Goal: Communication & Community: Answer question/provide support

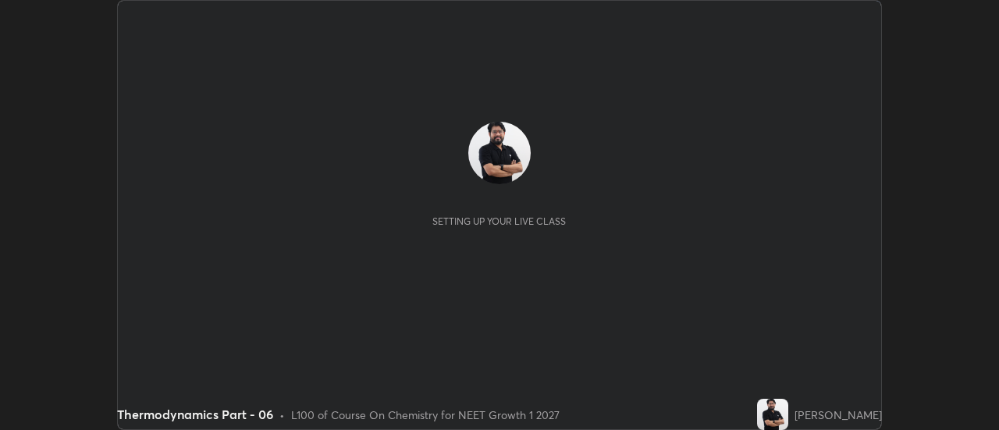
scroll to position [430, 999]
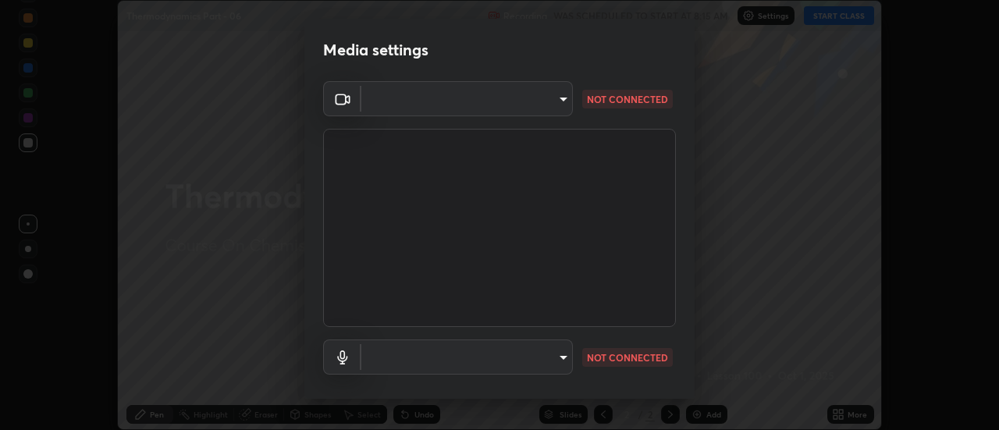
type input "6db99b6eec43879c9c37220b589585cee9a8a2a9ecad64e3b740b2de92d68dc4"
type input "default"
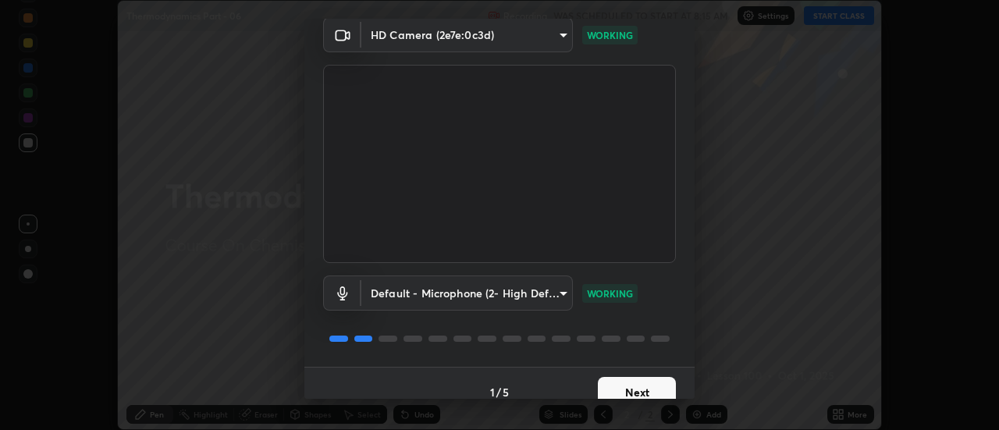
scroll to position [82, 0]
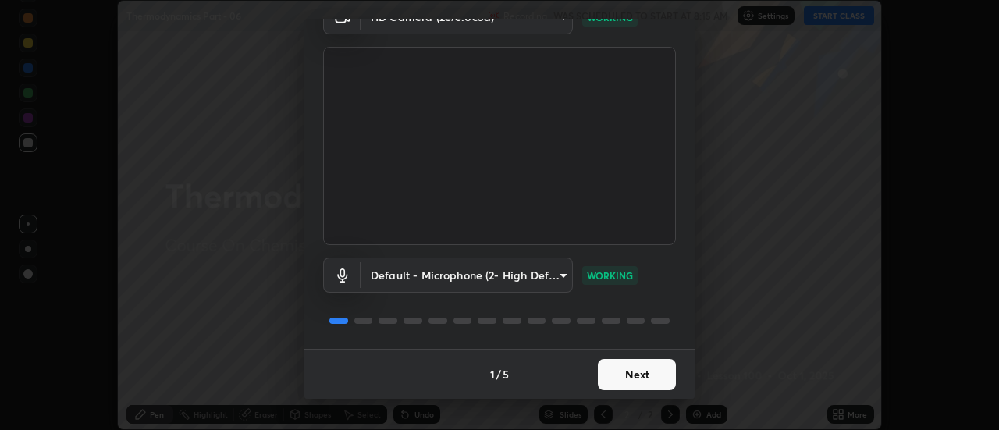
click at [632, 372] on button "Next" at bounding box center [637, 374] width 78 height 31
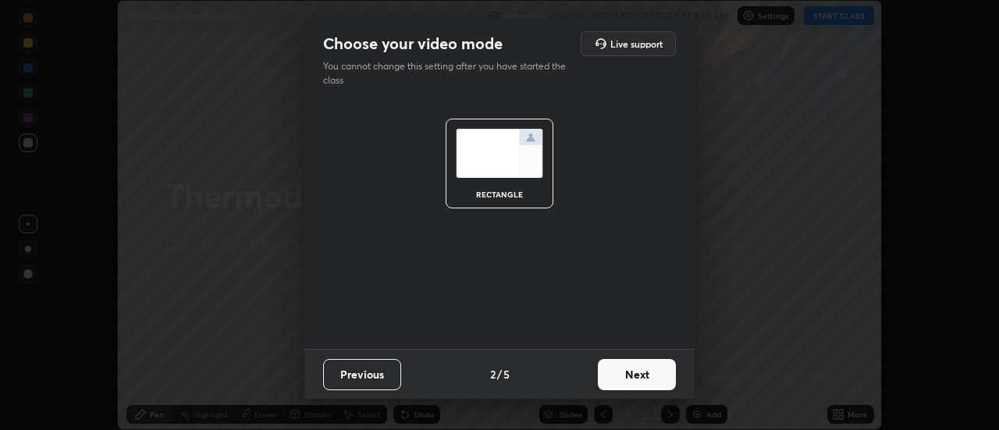
click at [645, 379] on button "Next" at bounding box center [637, 374] width 78 height 31
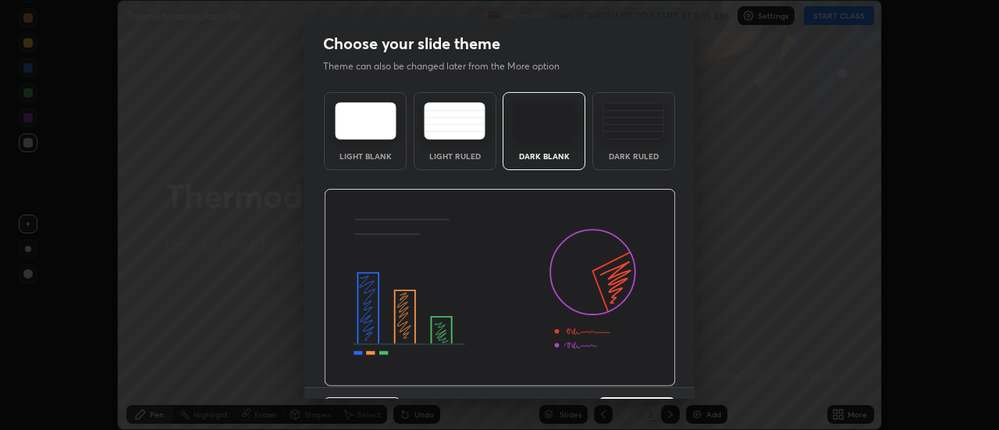
scroll to position [38, 0]
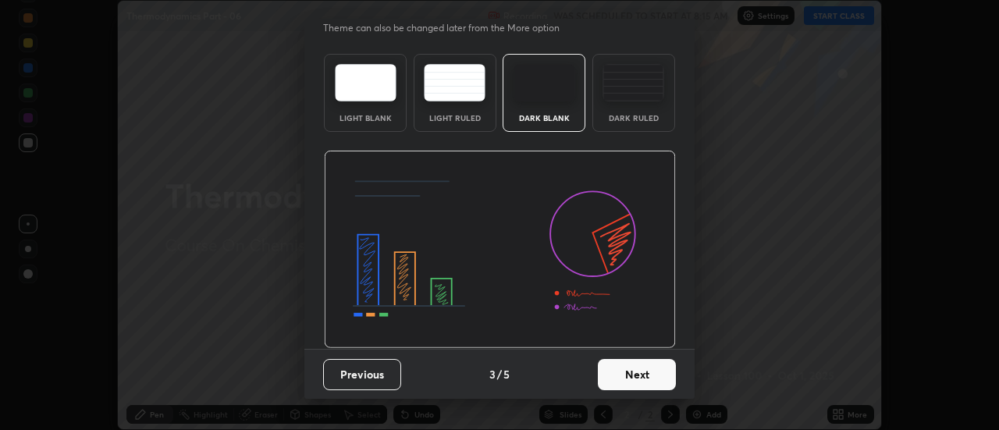
click at [643, 384] on button "Next" at bounding box center [637, 374] width 78 height 31
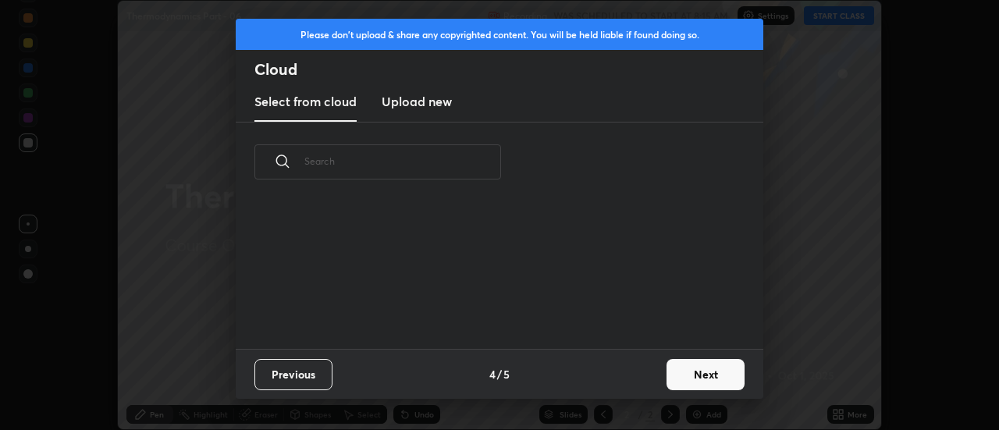
scroll to position [0, 0]
click at [724, 377] on button "Next" at bounding box center [706, 374] width 78 height 31
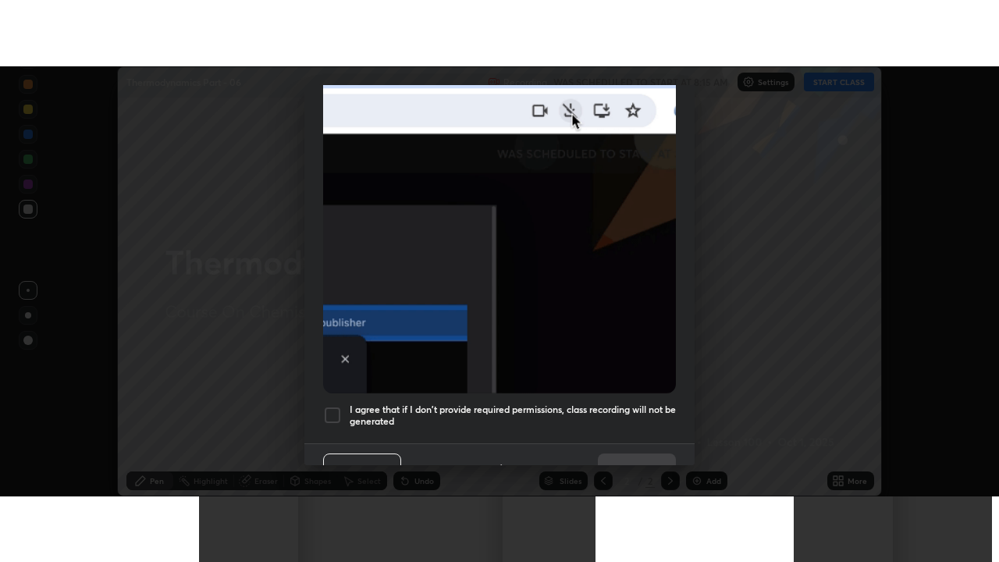
scroll to position [401, 0]
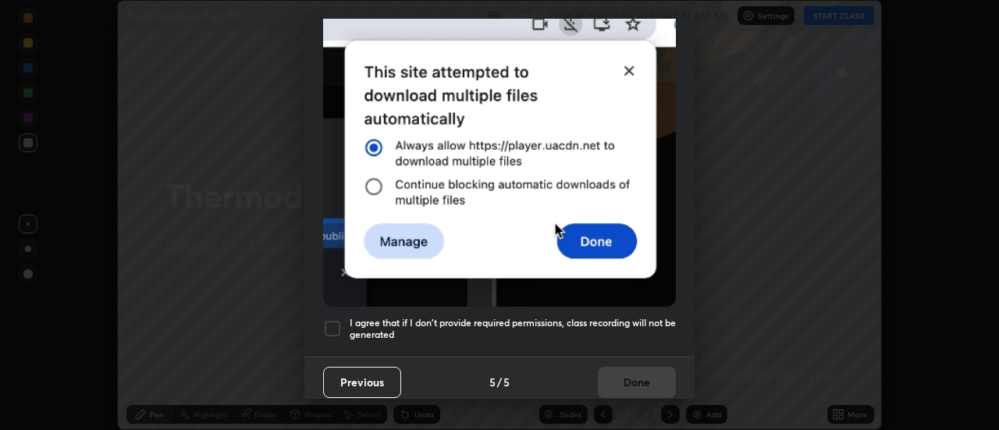
click at [338, 319] on div at bounding box center [332, 328] width 19 height 19
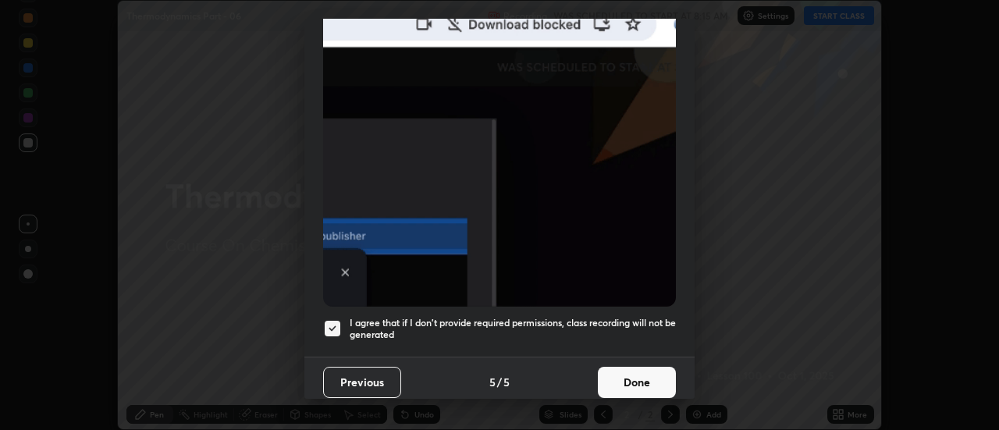
click at [643, 377] on button "Done" at bounding box center [637, 382] width 78 height 31
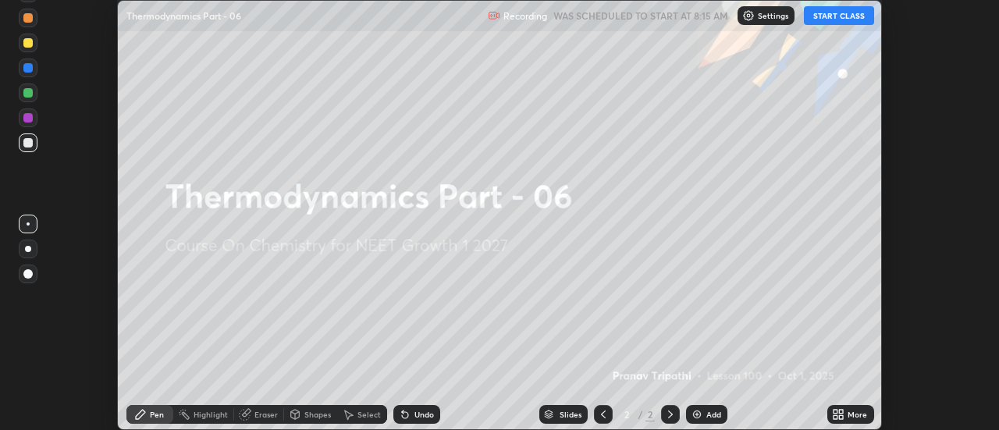
click at [842, 417] on icon at bounding box center [842, 417] width 4 height 4
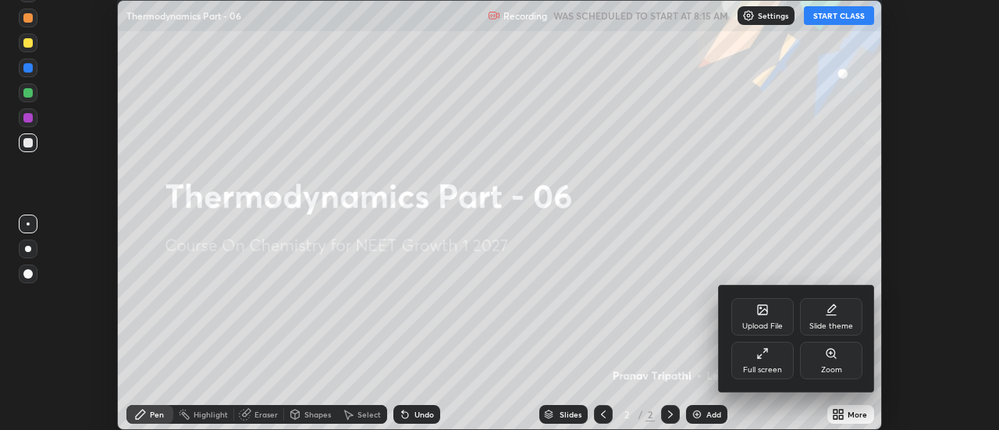
click at [765, 359] on icon at bounding box center [763, 353] width 12 height 12
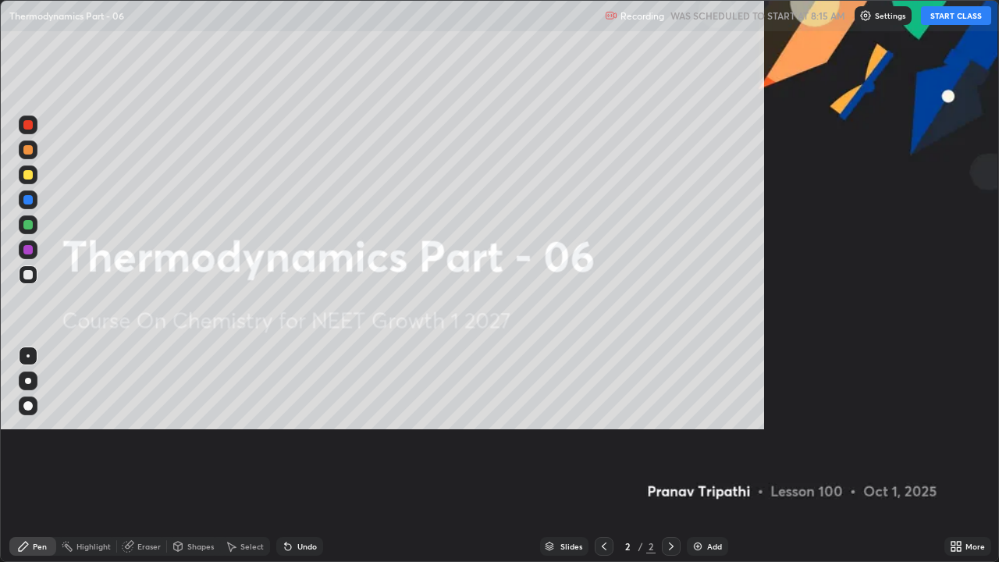
scroll to position [562, 999]
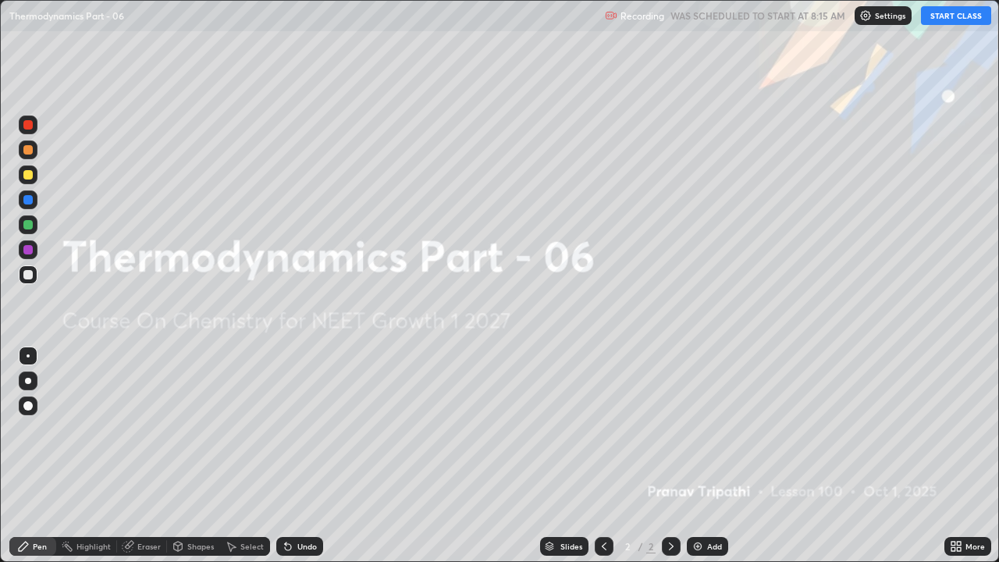
click at [947, 19] on button "START CLASS" at bounding box center [956, 15] width 70 height 19
click at [707, 429] on div "Add" at bounding box center [714, 547] width 15 height 8
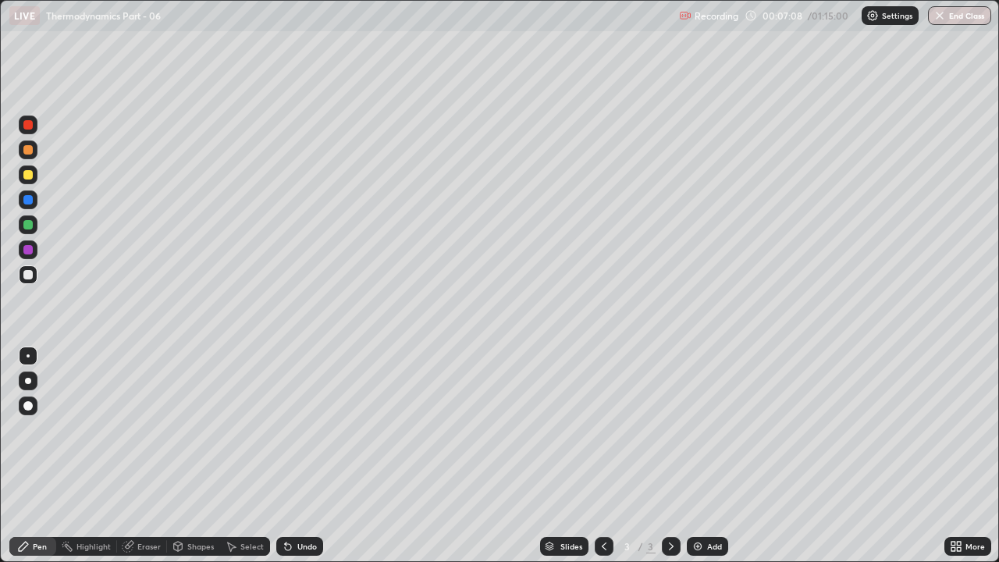
click at [707, 429] on div "Add" at bounding box center [714, 547] width 15 height 8
click at [27, 149] on div at bounding box center [27, 149] width 9 height 9
click at [147, 429] on div "Eraser" at bounding box center [148, 547] width 23 height 8
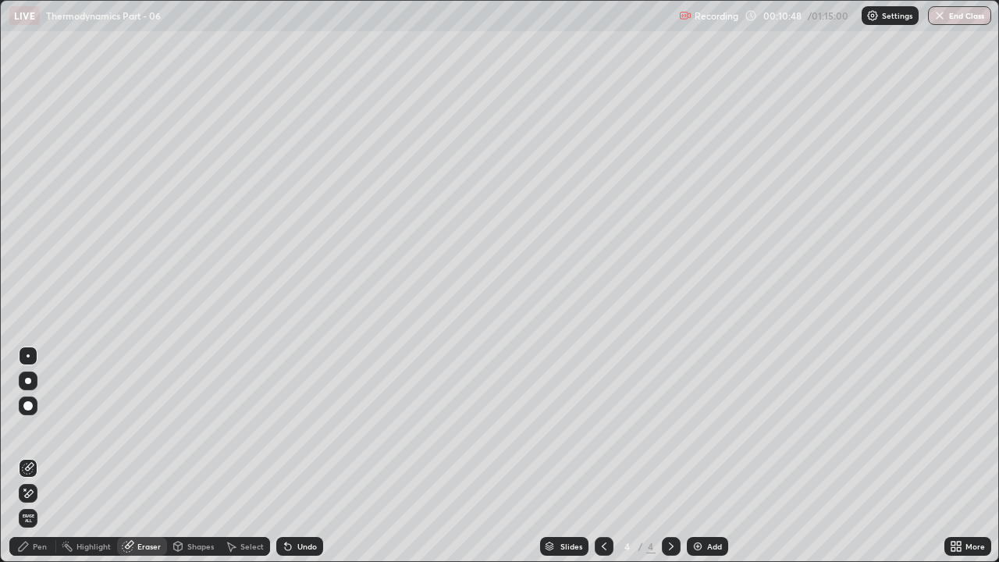
click at [37, 429] on div "Pen" at bounding box center [40, 547] width 14 height 8
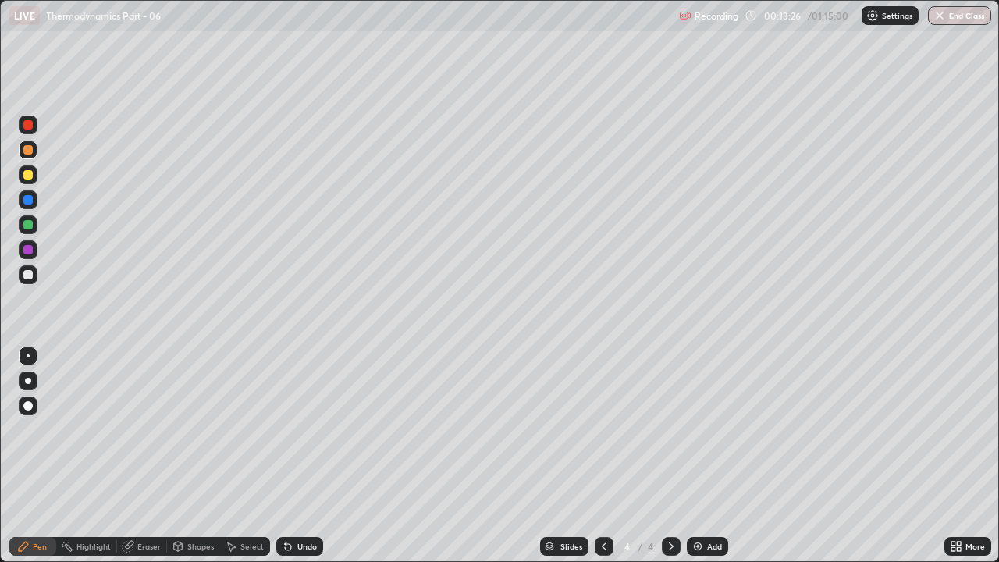
click at [703, 429] on div "Add" at bounding box center [707, 546] width 41 height 19
click at [153, 429] on div "Eraser" at bounding box center [148, 547] width 23 height 8
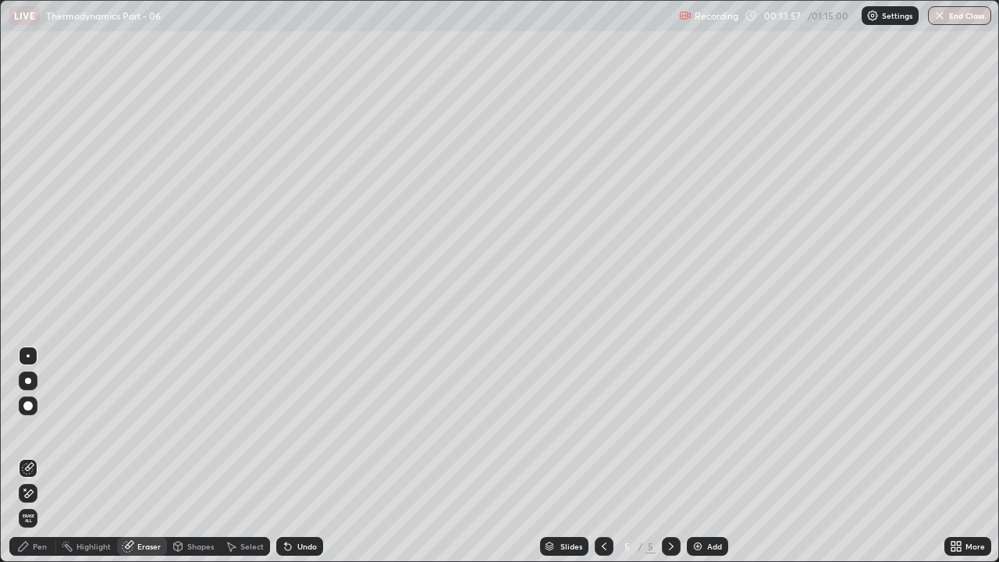
click at [37, 429] on div "Pen" at bounding box center [40, 547] width 14 height 8
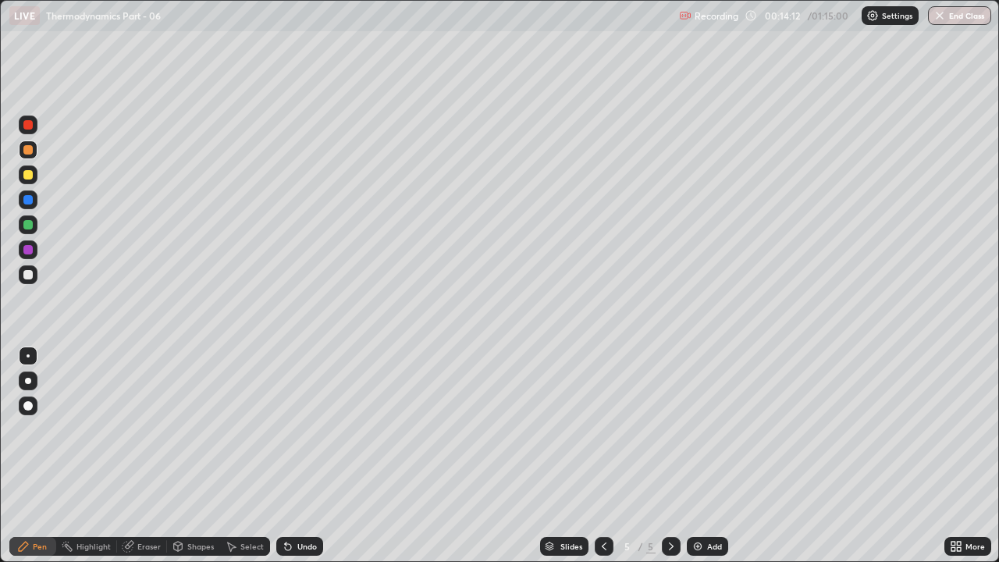
click at [144, 429] on div "Eraser" at bounding box center [148, 547] width 23 height 8
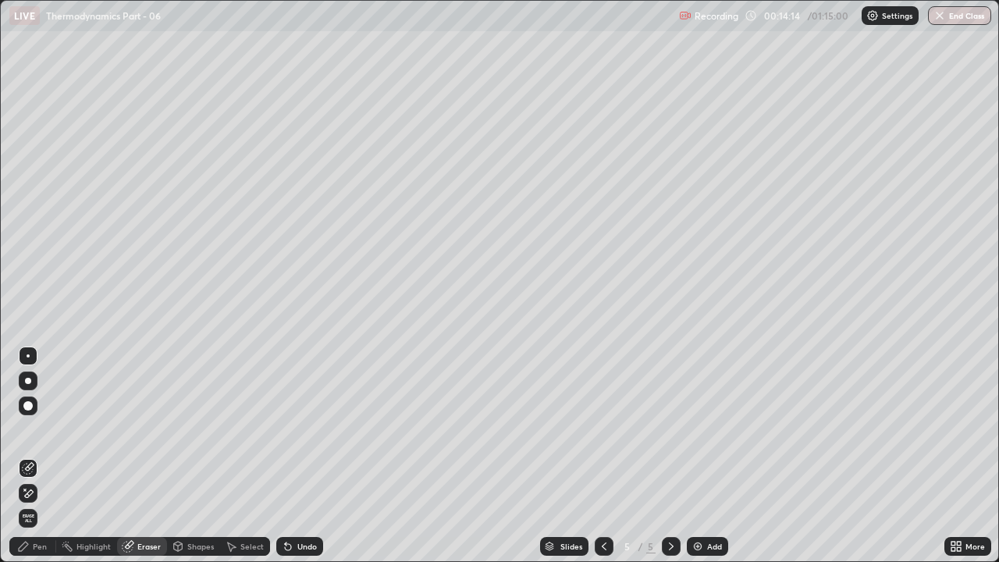
click at [38, 429] on div "Pen" at bounding box center [32, 546] width 47 height 19
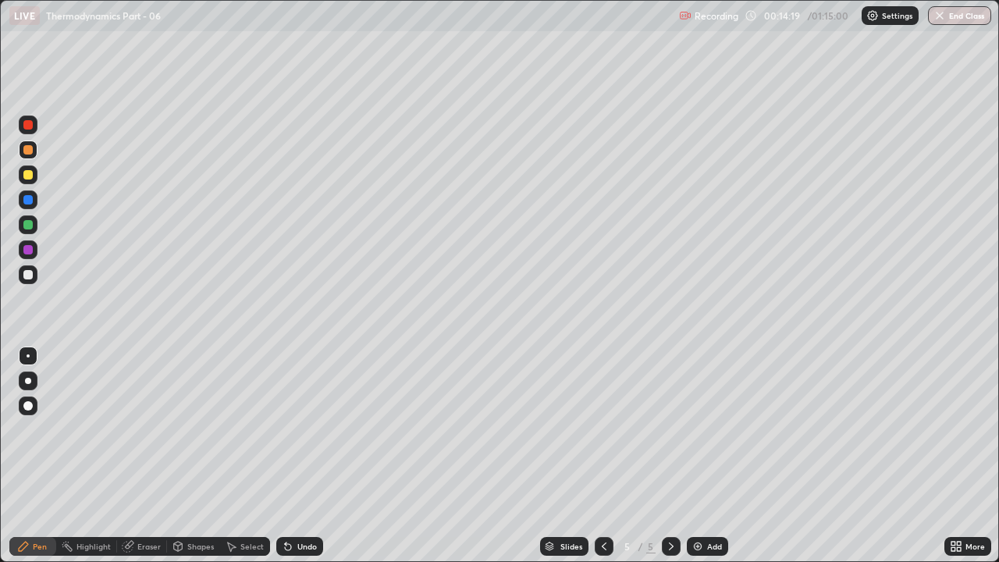
click at [29, 179] on div at bounding box center [27, 174] width 9 height 9
click at [24, 226] on div at bounding box center [27, 224] width 9 height 9
click at [30, 176] on div at bounding box center [27, 174] width 9 height 9
click at [149, 429] on div "Eraser" at bounding box center [148, 547] width 23 height 8
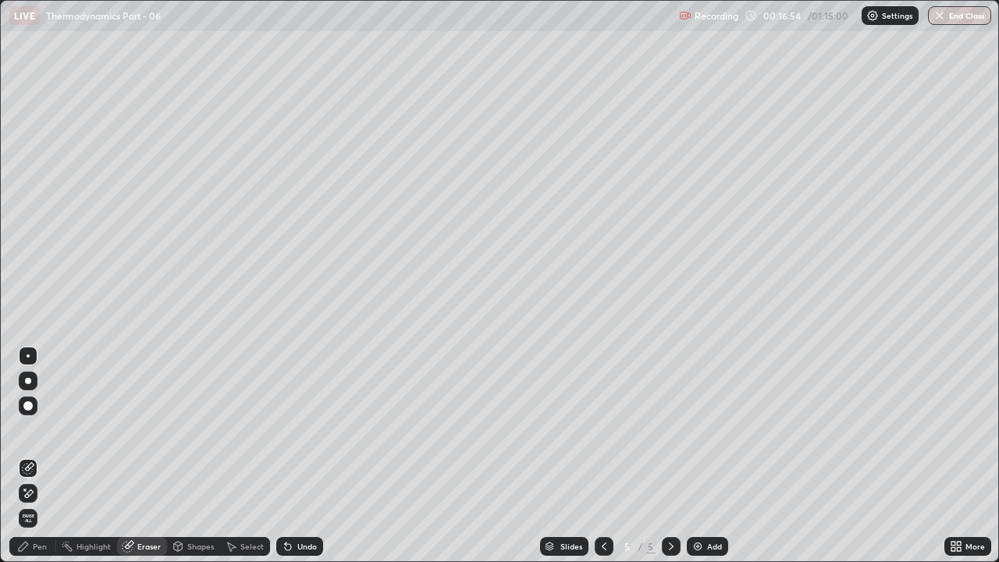
click at [40, 429] on div "Pen" at bounding box center [40, 547] width 14 height 8
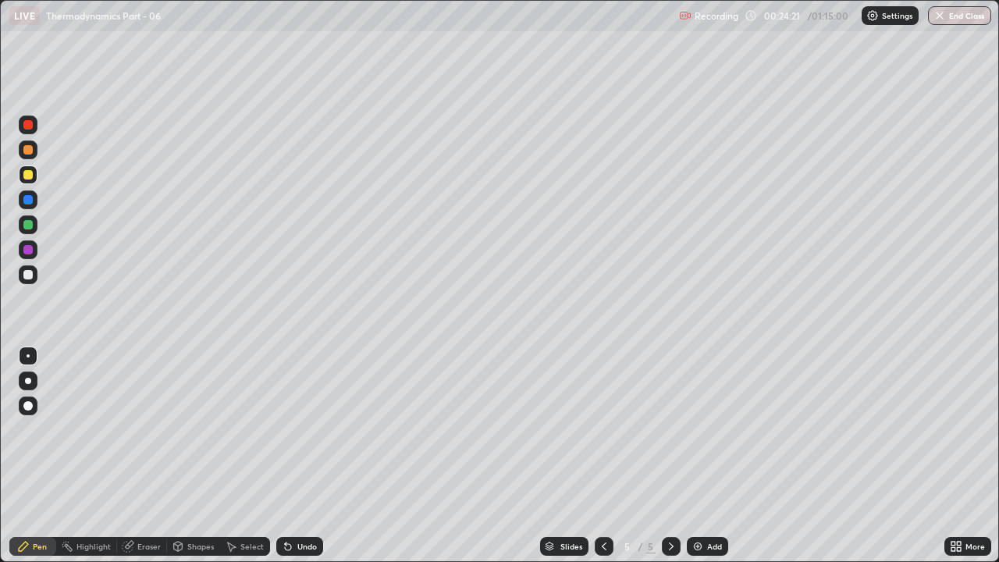
click at [27, 225] on div at bounding box center [27, 224] width 9 height 9
click at [706, 429] on div "Add" at bounding box center [707, 546] width 41 height 19
click at [30, 175] on div at bounding box center [27, 174] width 9 height 9
click at [30, 226] on div at bounding box center [27, 224] width 9 height 9
click at [706, 429] on div "Add" at bounding box center [707, 546] width 41 height 19
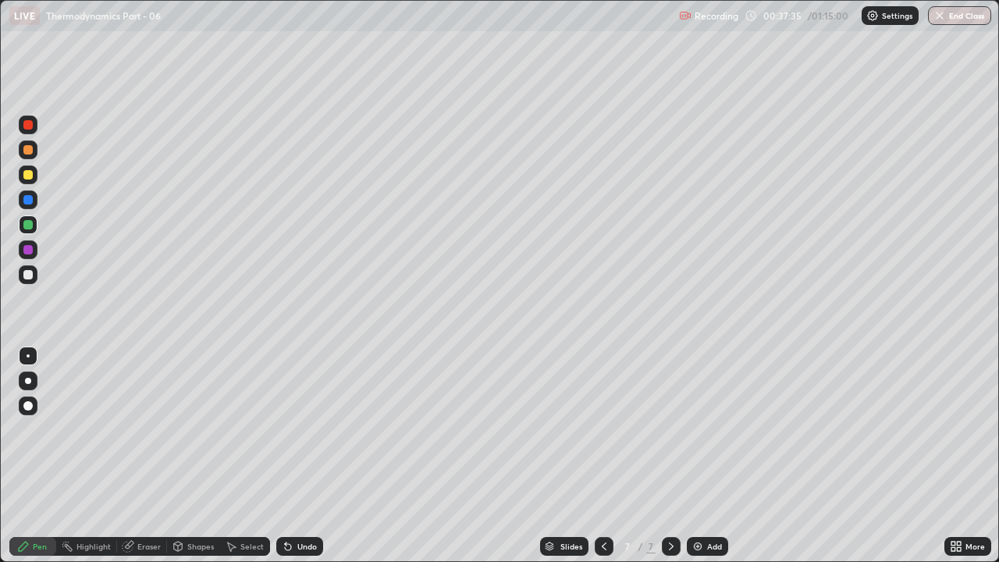
click at [604, 429] on icon at bounding box center [604, 546] width 12 height 12
click at [673, 429] on div at bounding box center [671, 546] width 19 height 31
click at [705, 429] on div "Add" at bounding box center [707, 546] width 41 height 19
click at [32, 274] on div at bounding box center [27, 274] width 9 height 9
click at [26, 223] on div at bounding box center [27, 224] width 9 height 9
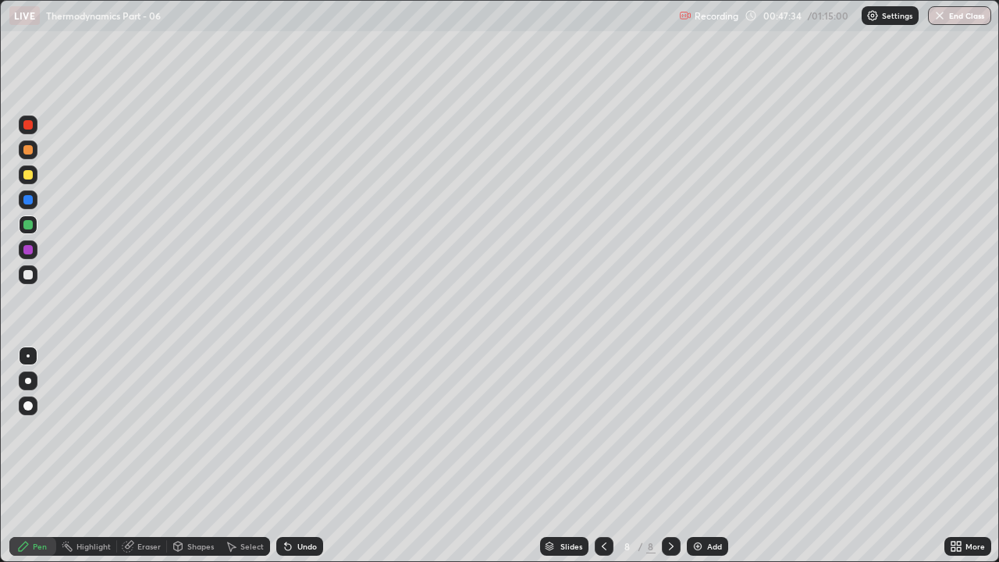
click at [27, 225] on div at bounding box center [27, 224] width 9 height 9
click at [26, 248] on div at bounding box center [27, 249] width 9 height 9
click at [142, 429] on div "Eraser" at bounding box center [142, 546] width 50 height 19
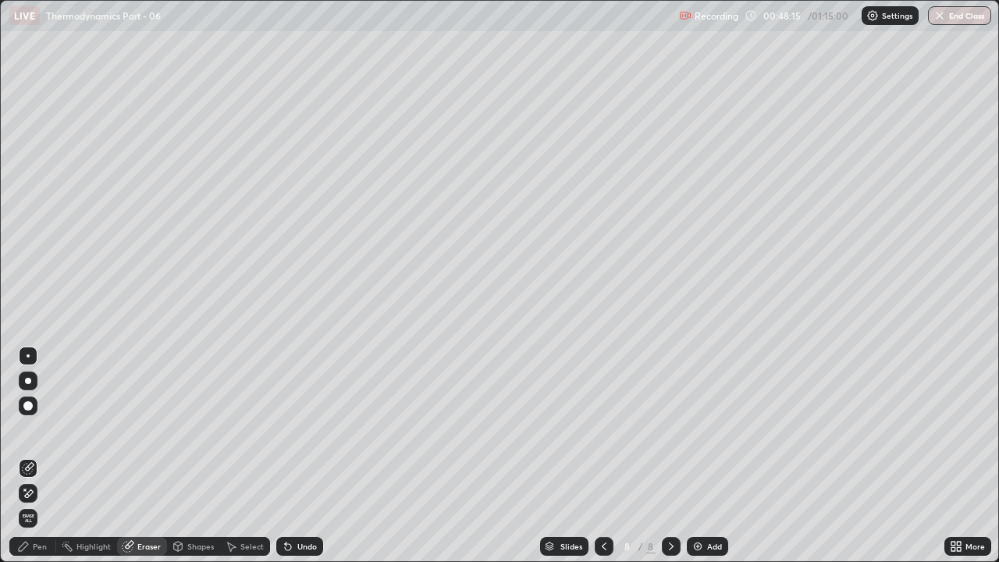
click at [37, 429] on div "Pen" at bounding box center [40, 547] width 14 height 8
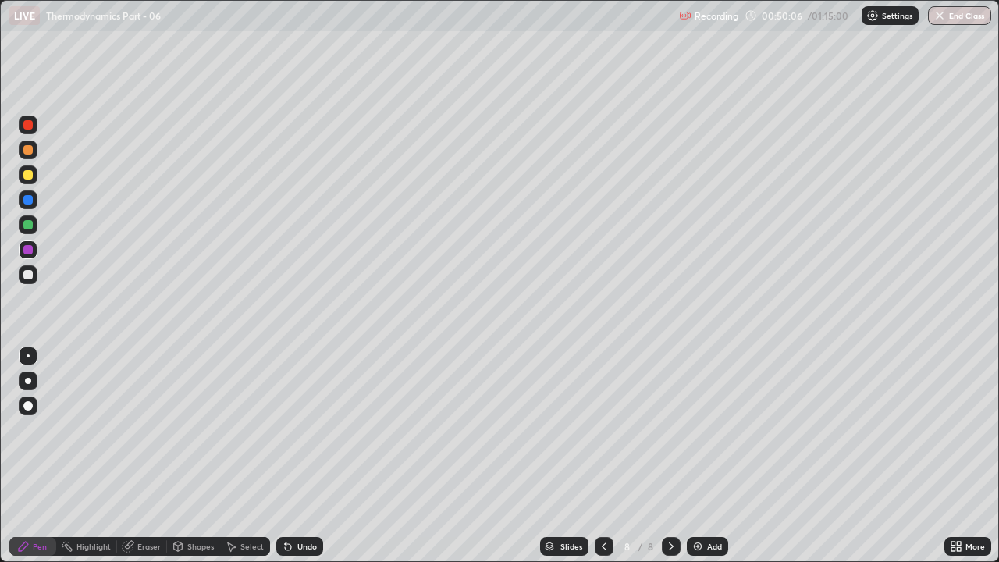
click at [27, 149] on div at bounding box center [27, 149] width 9 height 9
click at [704, 429] on div "Add" at bounding box center [707, 546] width 41 height 19
click at [29, 272] on div at bounding box center [27, 274] width 9 height 9
click at [34, 248] on div at bounding box center [28, 249] width 19 height 19
click at [148, 429] on div "Eraser" at bounding box center [148, 547] width 23 height 8
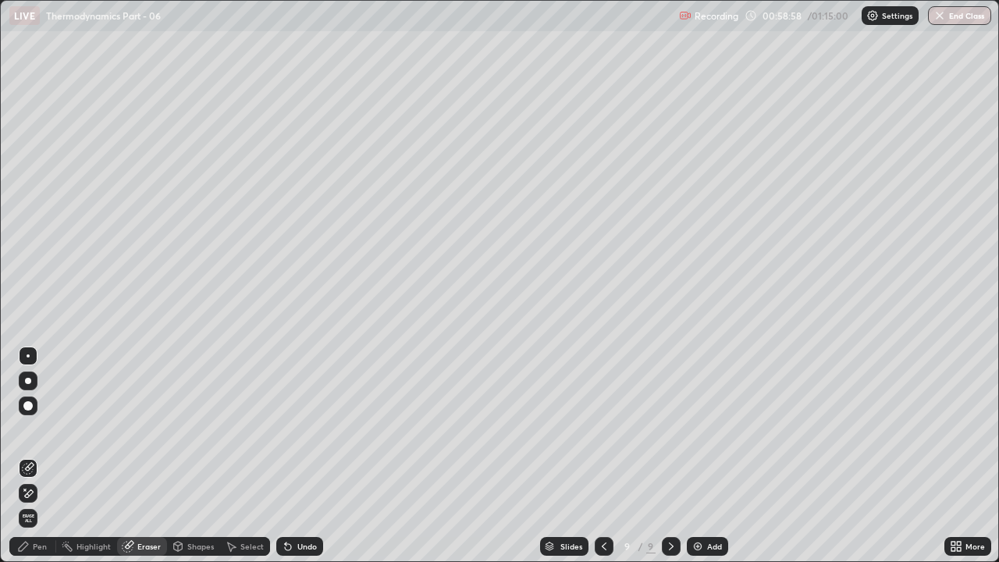
click at [46, 429] on div "Pen" at bounding box center [40, 547] width 14 height 8
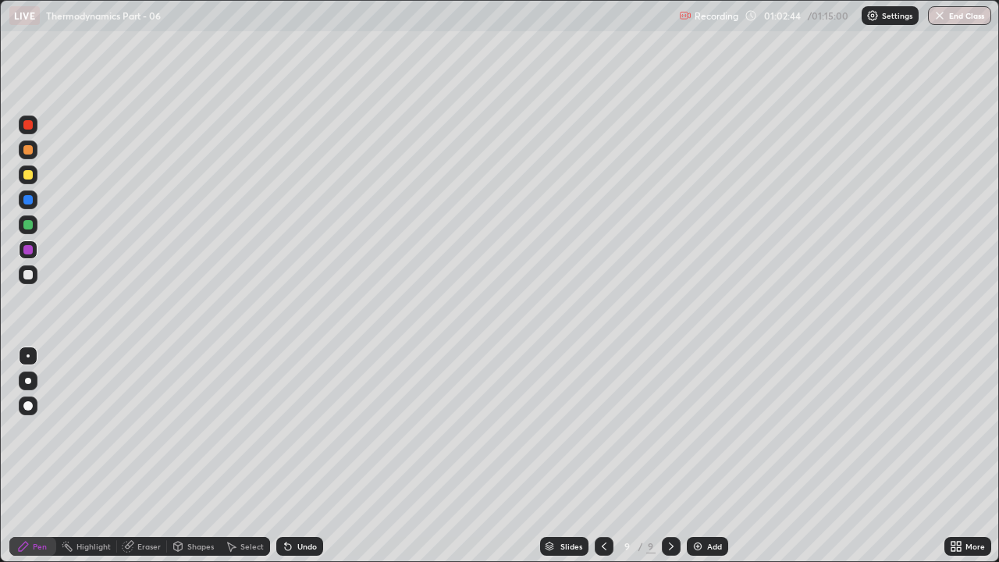
click at [707, 429] on div "Add" at bounding box center [714, 547] width 15 height 8
click at [703, 429] on div "Add" at bounding box center [707, 546] width 41 height 19
click at [27, 232] on div at bounding box center [28, 224] width 19 height 19
click at [135, 429] on div "Eraser" at bounding box center [142, 546] width 50 height 19
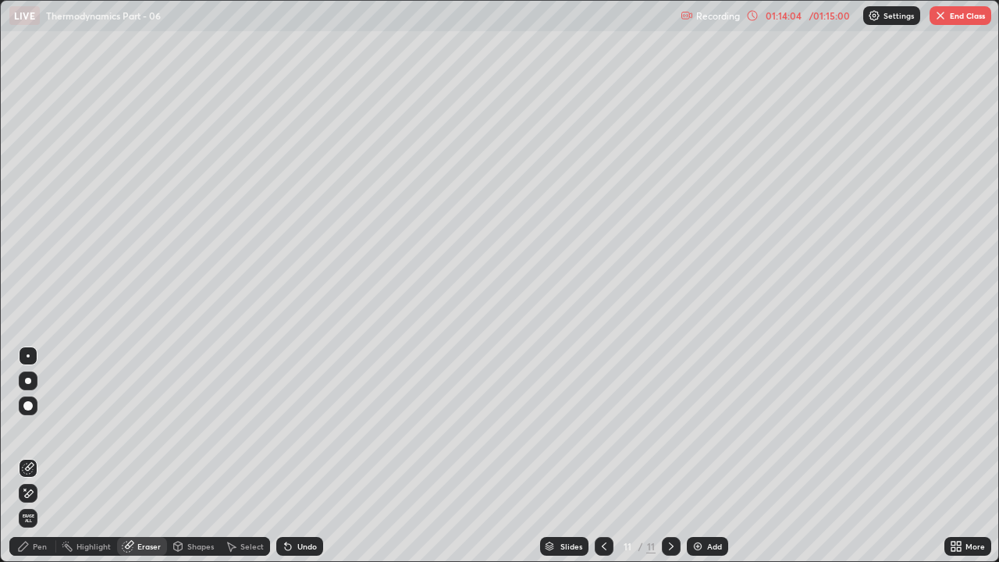
click at [37, 429] on div "Pen" at bounding box center [32, 546] width 47 height 19
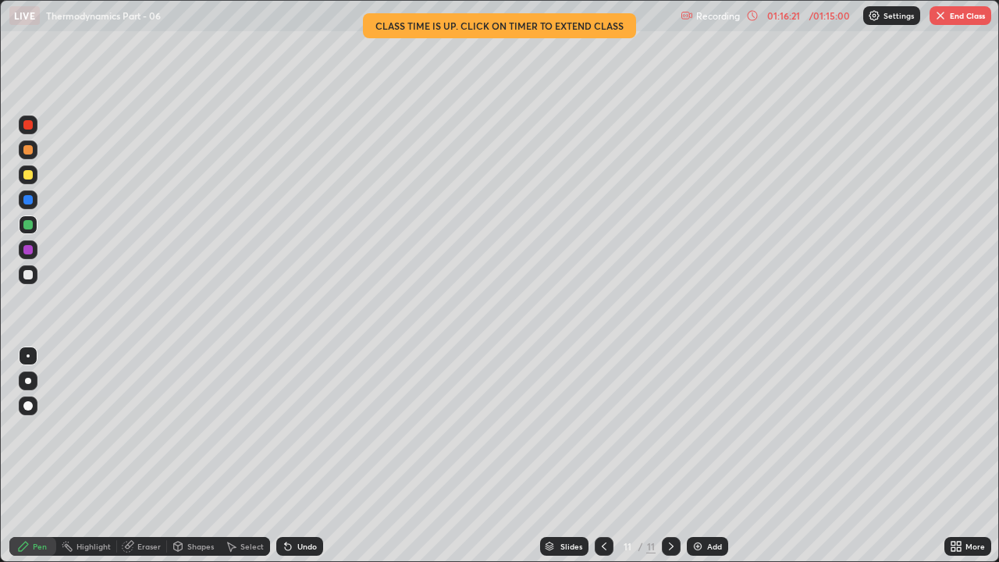
click at [707, 429] on div "Add" at bounding box center [714, 547] width 15 height 8
click at [604, 429] on icon at bounding box center [604, 546] width 12 height 12
click at [669, 429] on icon at bounding box center [671, 547] width 5 height 8
click at [27, 201] on div at bounding box center [27, 199] width 9 height 9
click at [953, 21] on button "End Class" at bounding box center [961, 15] width 62 height 19
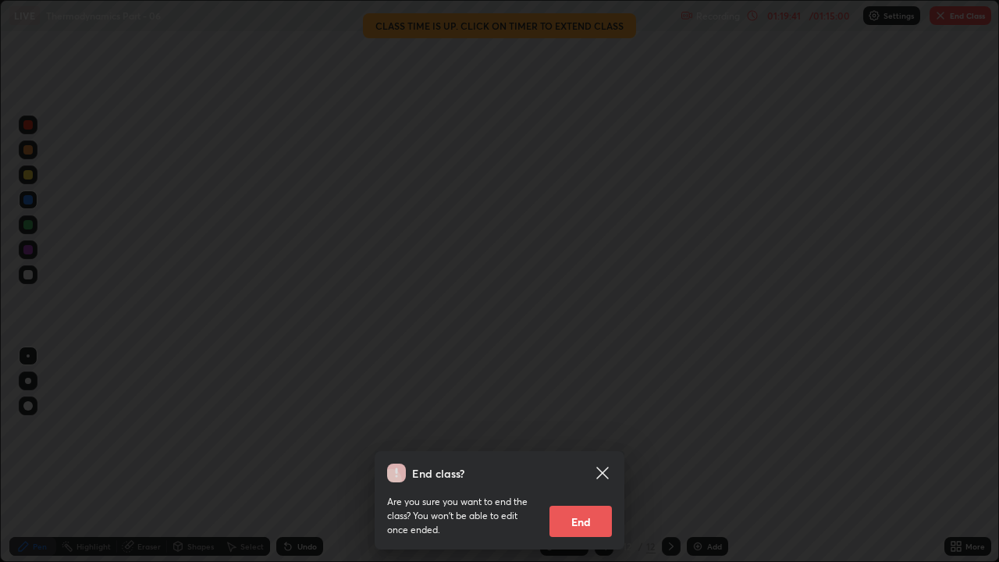
click at [582, 429] on button "End" at bounding box center [581, 521] width 62 height 31
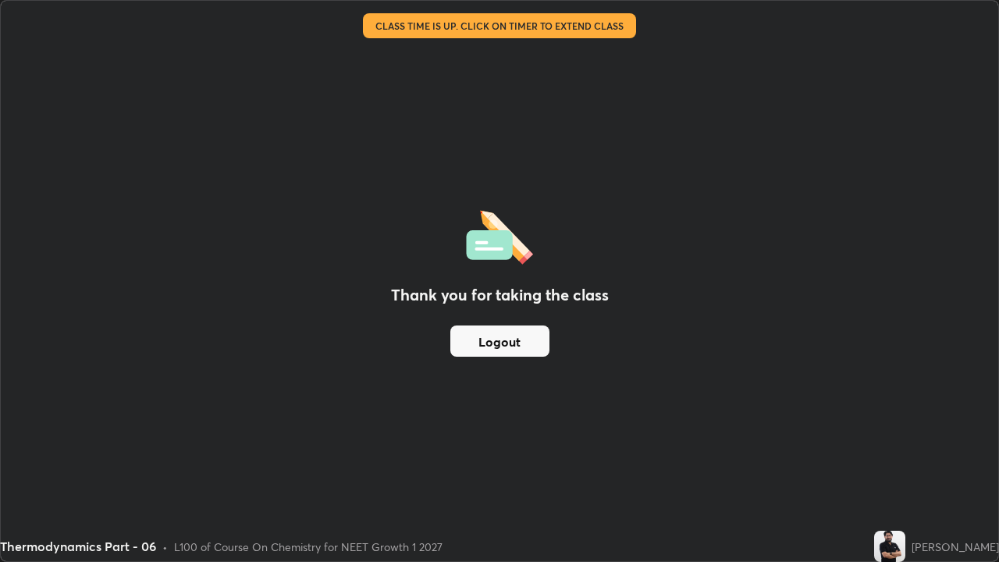
click at [486, 344] on button "Logout" at bounding box center [500, 341] width 99 height 31
